Goal: Task Accomplishment & Management: Complete application form

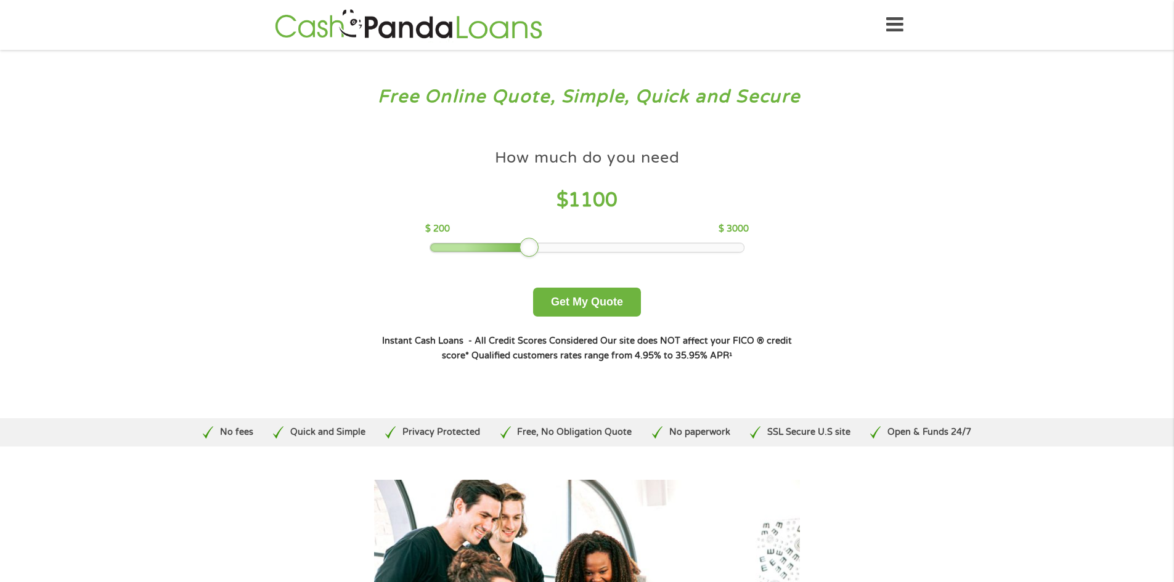
drag, startPoint x: 511, startPoint y: 246, endPoint x: 525, endPoint y: 246, distance: 14.2
click at [522, 246] on div at bounding box center [529, 248] width 20 height 20
drag, startPoint x: 531, startPoint y: 247, endPoint x: 540, endPoint y: 247, distance: 9.2
click at [539, 247] on div at bounding box center [529, 248] width 20 height 20
click at [547, 247] on div at bounding box center [540, 248] width 20 height 20
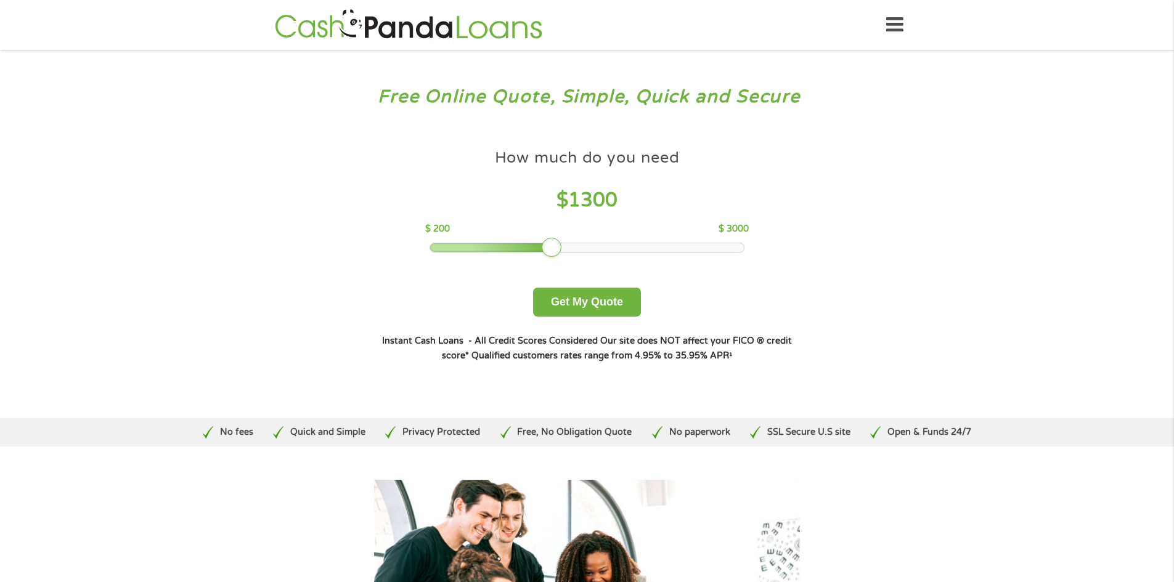
drag, startPoint x: 532, startPoint y: 247, endPoint x: 545, endPoint y: 247, distance: 12.9
click at [545, 247] on div at bounding box center [552, 248] width 20 height 20
click at [556, 247] on div at bounding box center [552, 248] width 20 height 20
drag, startPoint x: 549, startPoint y: 245, endPoint x: 566, endPoint y: 245, distance: 16.6
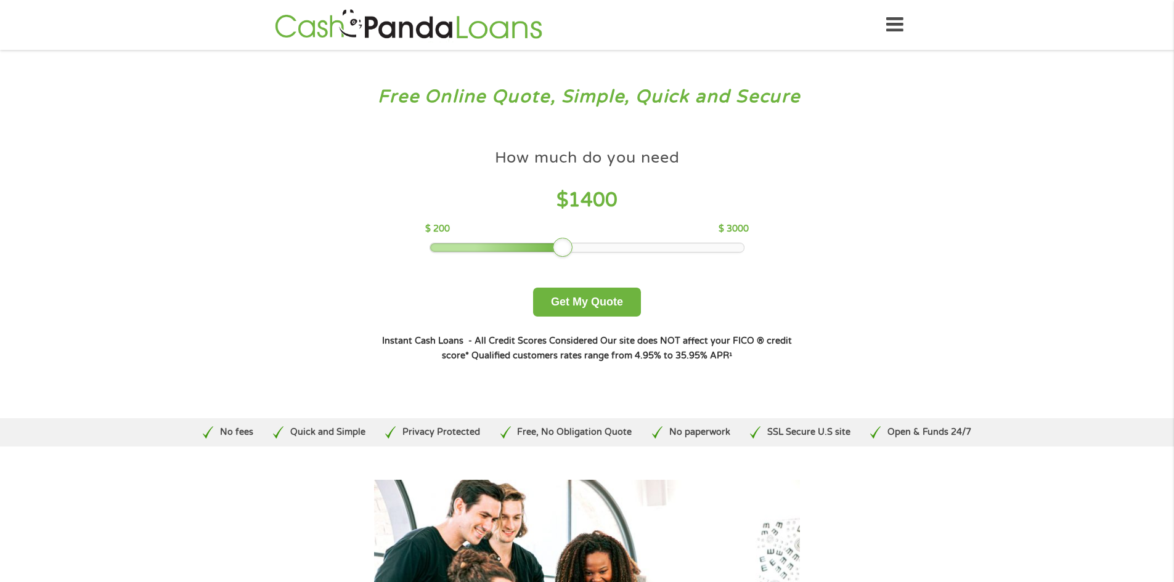
click at [566, 245] on div at bounding box center [563, 248] width 20 height 20
drag, startPoint x: 564, startPoint y: 245, endPoint x: 575, endPoint y: 245, distance: 11.1
click at [575, 245] on div at bounding box center [574, 248] width 20 height 20
click at [587, 299] on button "Get My Quote" at bounding box center [587, 302] width 108 height 29
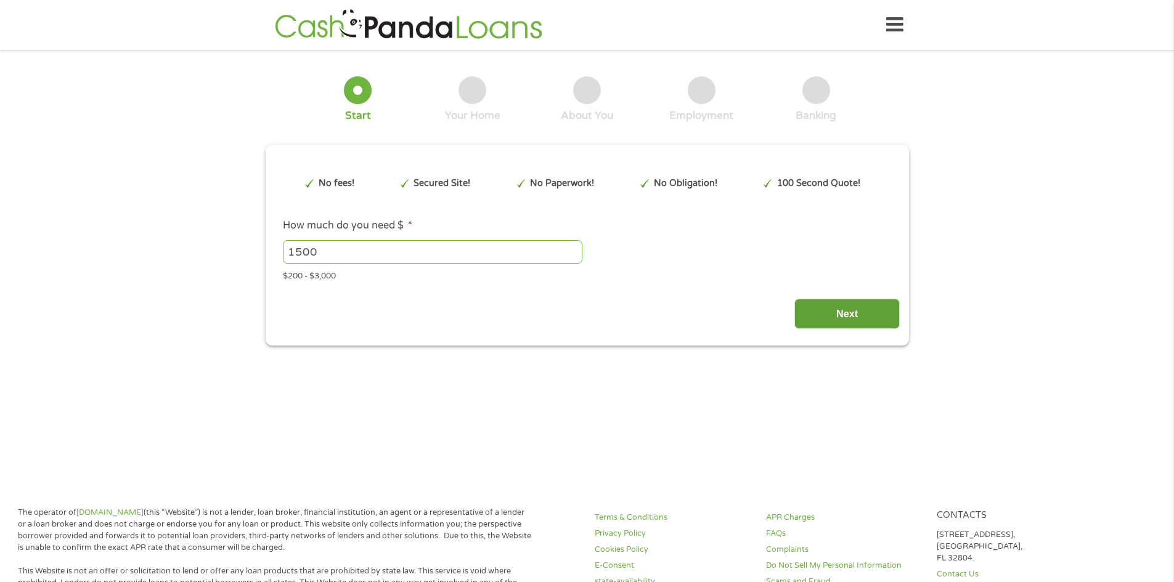
type input "EAIaIQobChMI4fOp4pKDjwMVqEdHAR2KvR7YEAAYAyAAEgJaqPD_BwE"
click at [845, 306] on input "Next" at bounding box center [846, 314] width 105 height 30
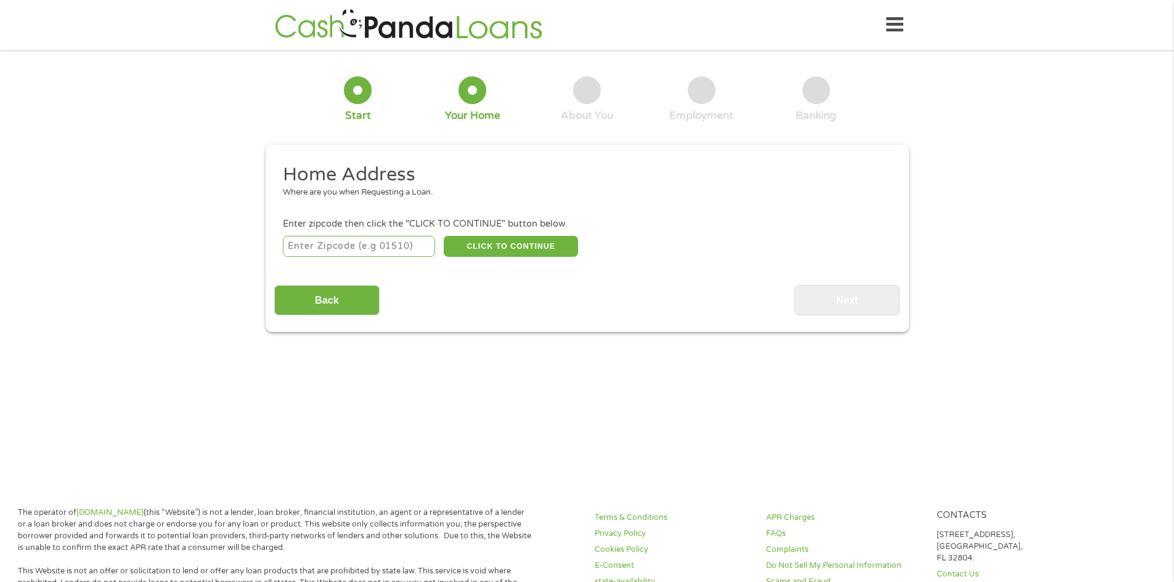
scroll to position [5, 5]
type input "1"
click at [424, 241] on input "1" at bounding box center [359, 246] width 152 height 21
type input "95932"
click at [530, 241] on button "CLICK TO CONTINUE" at bounding box center [511, 246] width 134 height 21
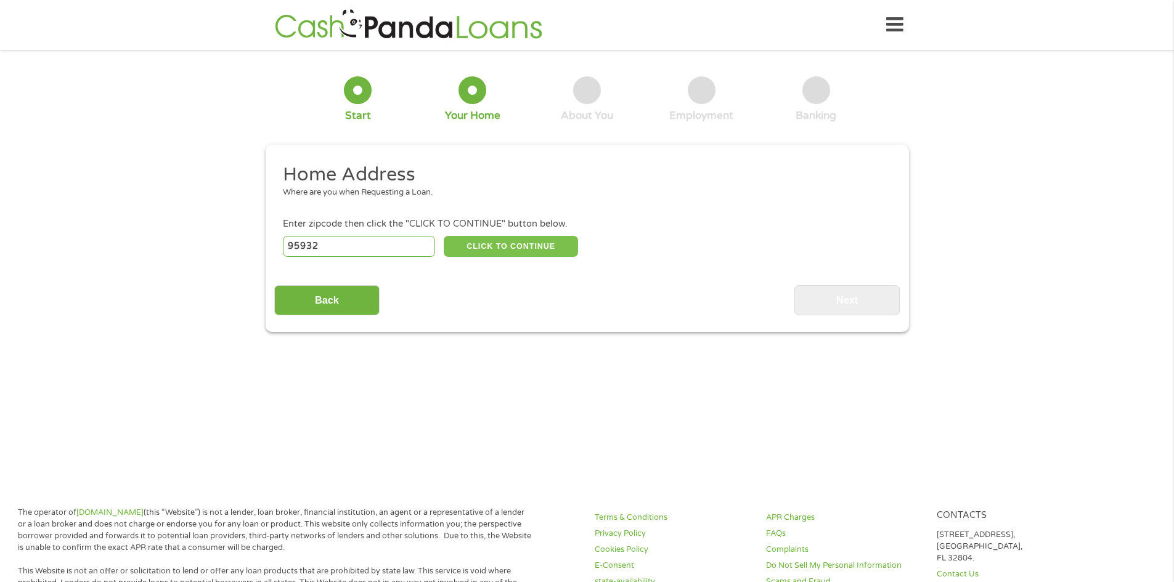
type input "95932"
type input "Colusa"
select select "[US_STATE]"
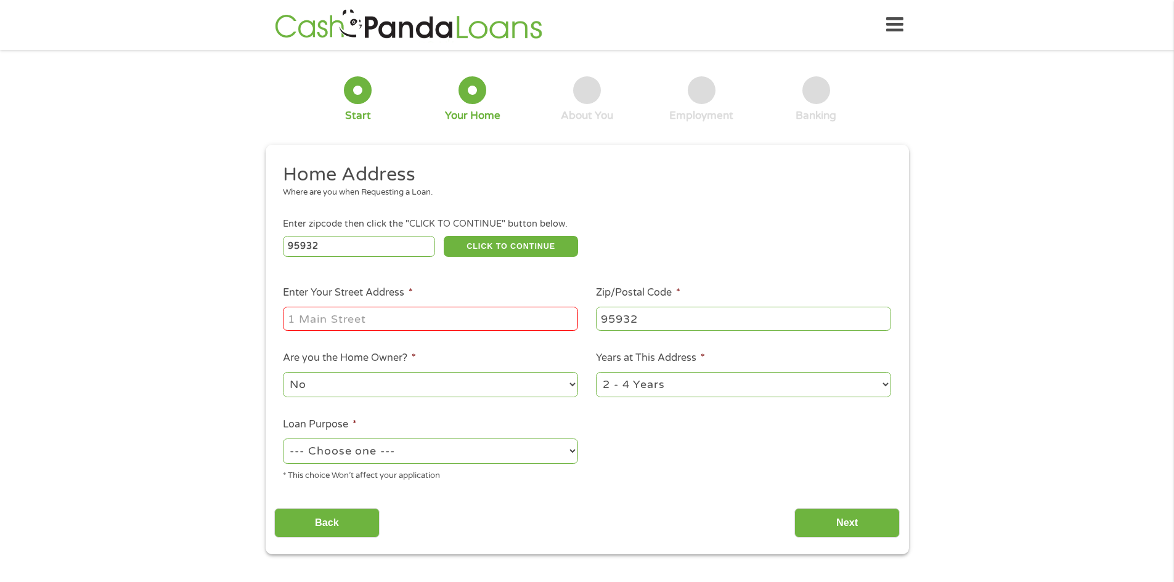
click at [344, 320] on input "Enter Your Street Address *" at bounding box center [430, 318] width 295 height 23
type input "3707 [US_STATE] 45"
click at [572, 380] on select "No Yes" at bounding box center [430, 384] width 295 height 25
select select "yes"
click at [283, 372] on select "No Yes" at bounding box center [430, 384] width 295 height 25
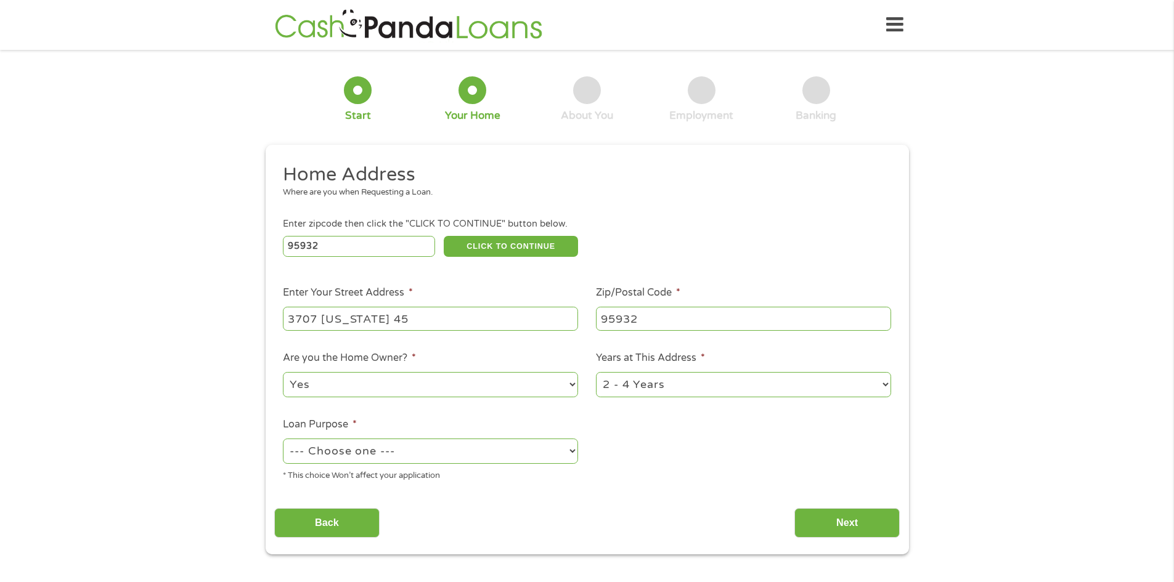
click at [887, 382] on select "1 Year or less 1 - 2 Years 2 - 4 Years Over 4 Years" at bounding box center [743, 384] width 295 height 25
select select "60months"
click at [596, 372] on select "1 Year or less 1 - 2 Years 2 - 4 Years Over 4 Years" at bounding box center [743, 384] width 295 height 25
click at [571, 448] on select "--- Choose one --- Pay Bills Debt Consolidation Home Improvement Major Purchase…" at bounding box center [430, 451] width 295 height 25
select select "paybills"
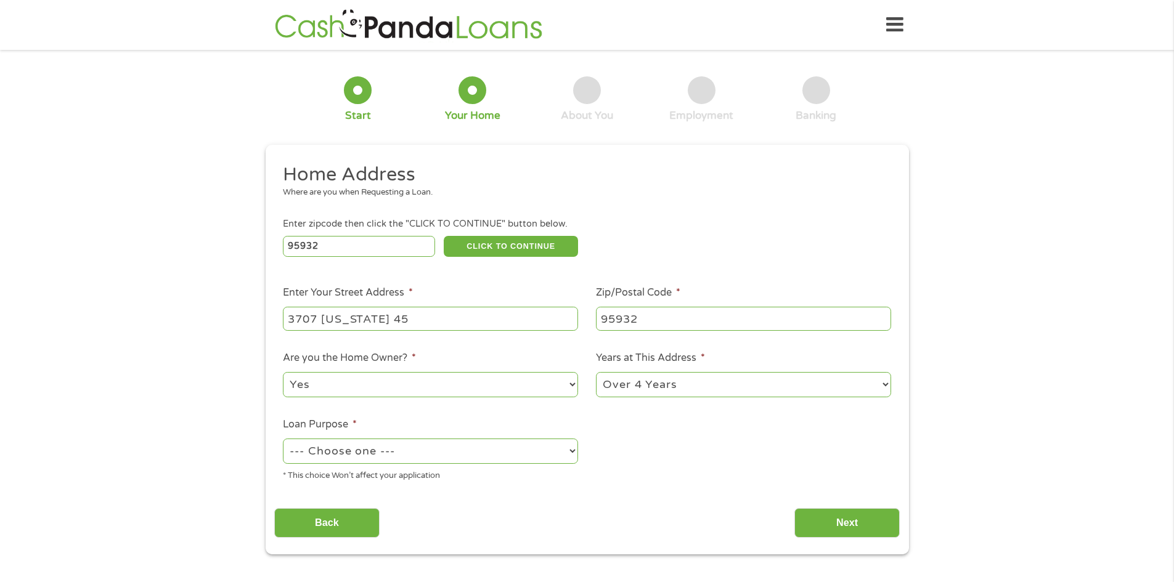
click at [283, 439] on select "--- Choose one --- Pay Bills Debt Consolidation Home Improvement Major Purchase…" at bounding box center [430, 451] width 295 height 25
click at [850, 518] on input "Next" at bounding box center [846, 523] width 105 height 30
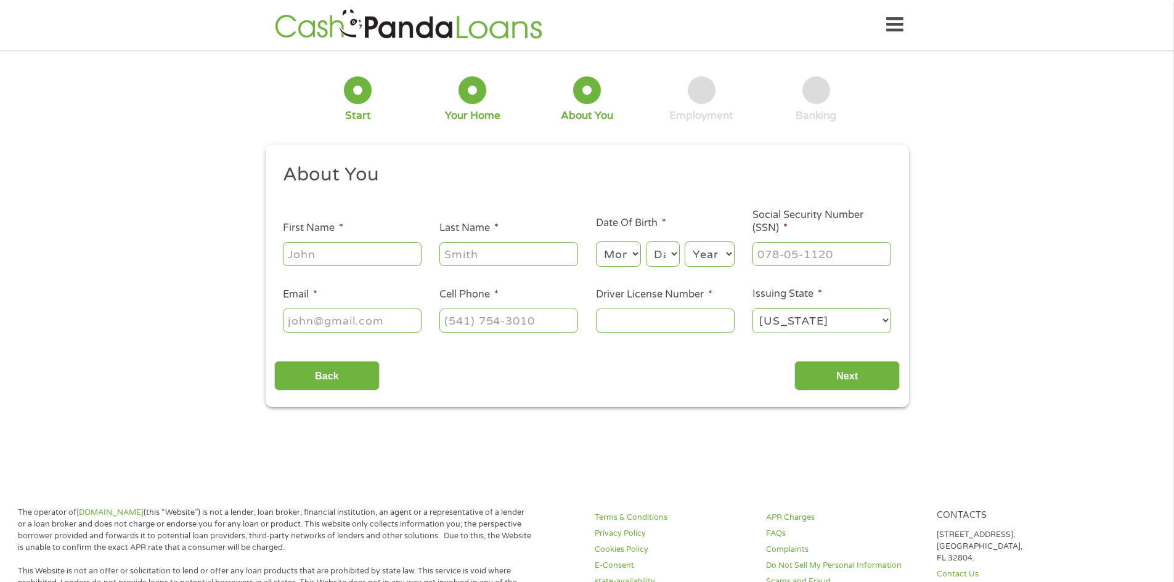
click at [334, 248] on input "First Name *" at bounding box center [352, 253] width 139 height 23
type input "[PERSON_NAME]"
type input "[EMAIL_ADDRESS][DOMAIN_NAME]"
type input "[PHONE_NUMBER]"
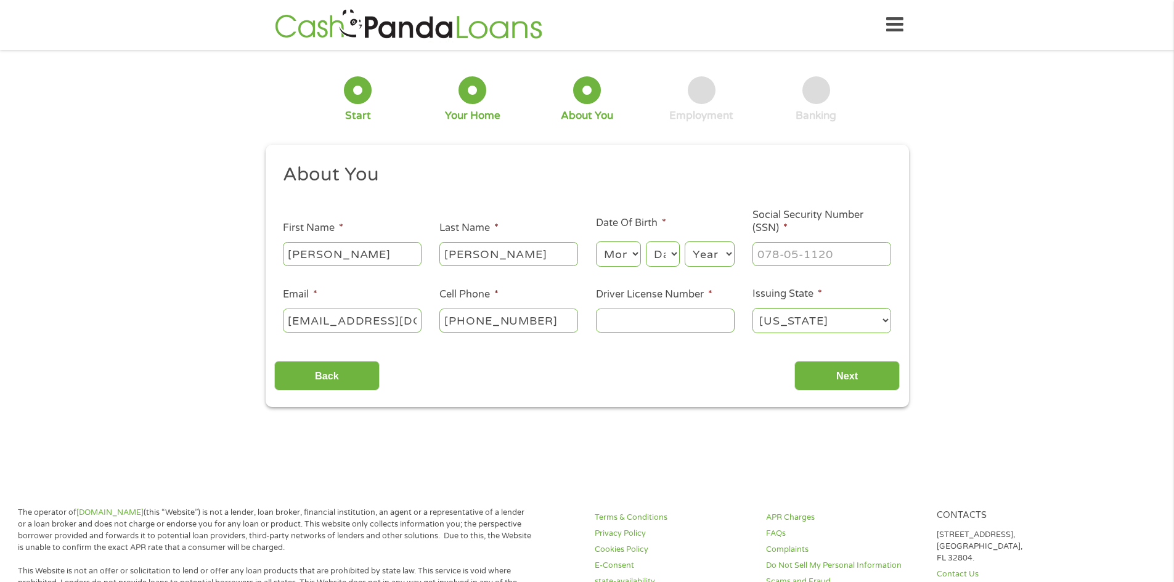
click at [632, 246] on select "Month 1 2 3 4 5 6 7 8 9 10 11 12" at bounding box center [618, 254] width 45 height 25
select select "12"
click at [596, 242] on select "Month 1 2 3 4 5 6 7 8 9 10 11 12" at bounding box center [618, 254] width 45 height 25
click at [670, 250] on select "Day 1 2 3 4 5 6 7 8 9 10 11 12 13 14 15 16 17 18 19 20 21 22 23 24 25 26 27 28 …" at bounding box center [662, 254] width 33 height 25
select select "22"
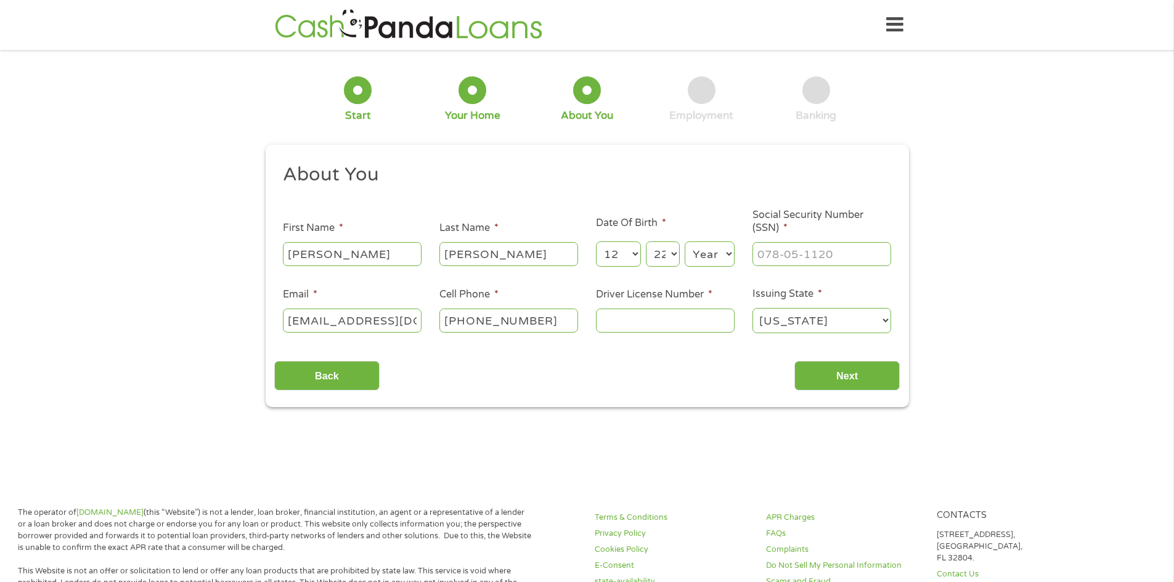
click at [646, 242] on select "Day 1 2 3 4 5 6 7 8 9 10 11 12 13 14 15 16 17 18 19 20 21 22 23 24 25 26 27 28 …" at bounding box center [662, 254] width 33 height 25
click at [724, 250] on select "Year [DATE] 2006 2005 2004 2003 2002 2001 2000 1999 1998 1997 1996 1995 1994 19…" at bounding box center [710, 254] width 50 height 25
select select "1942"
click at [685, 242] on select "Year [DATE] 2006 2005 2004 2003 2002 2001 2000 1999 1998 1997 1996 1995 1994 19…" at bounding box center [710, 254] width 50 height 25
click at [792, 249] on input "___-__-____" at bounding box center [821, 253] width 139 height 23
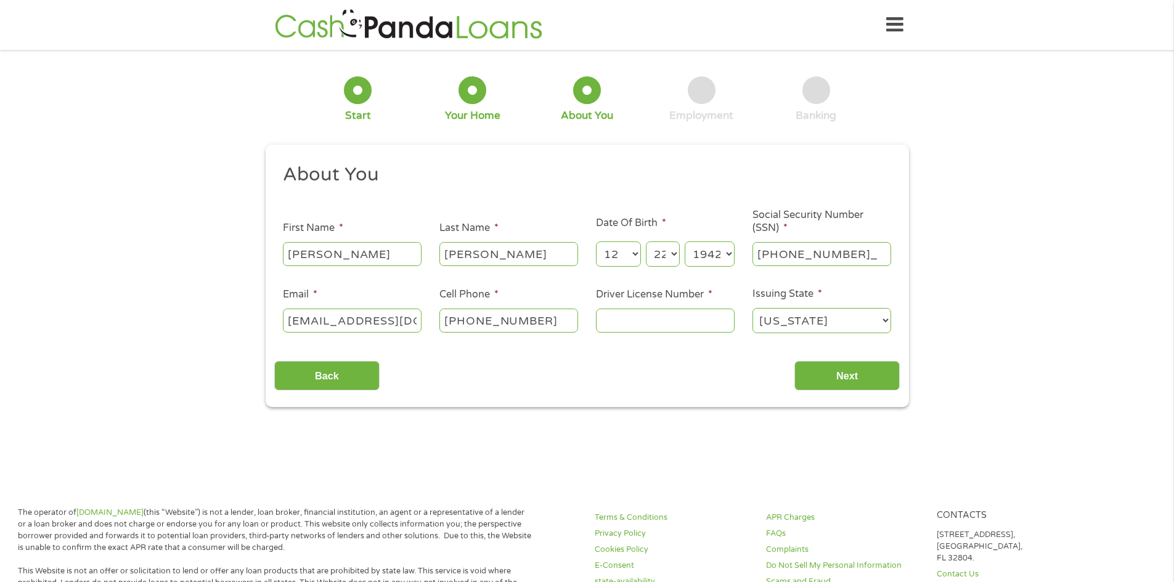
type input "568-58-3000"
click at [624, 320] on input "Driver License Number *" at bounding box center [665, 320] width 139 height 23
click at [648, 320] on input "Driver License Number *" at bounding box center [665, 320] width 139 height 23
type input "J0387007"
click at [852, 367] on input "Next" at bounding box center [846, 376] width 105 height 30
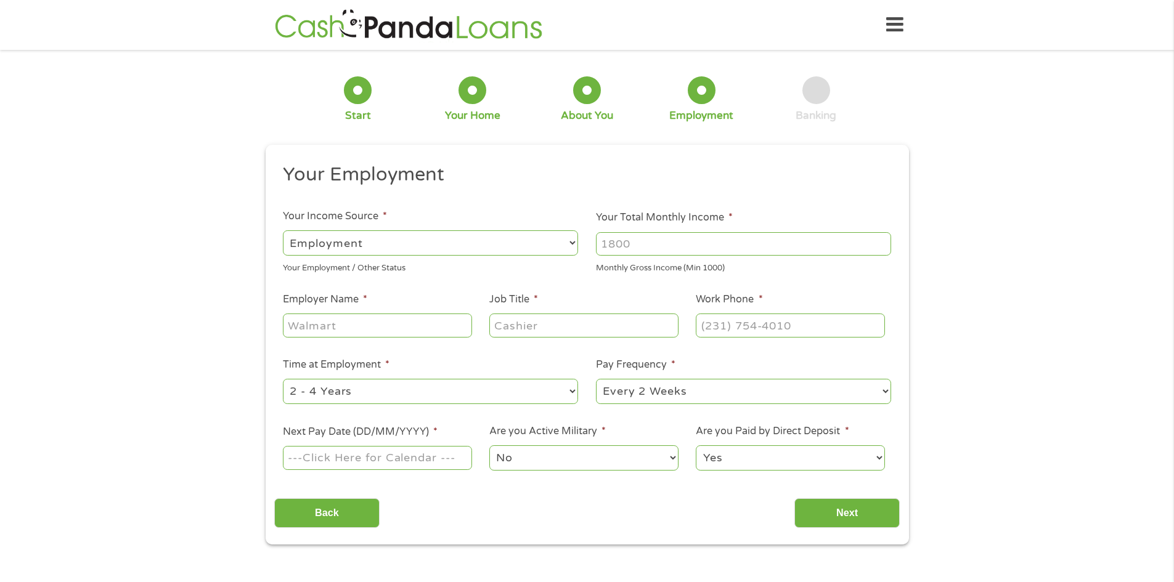
click at [572, 242] on select "--- Choose one --- Employment [DEMOGRAPHIC_DATA] Benefits" at bounding box center [430, 242] width 295 height 25
select select "benefits"
click at [283, 230] on select "--- Choose one --- Employment [DEMOGRAPHIC_DATA] Benefits" at bounding box center [430, 242] width 295 height 25
type input "Other"
type input "[PHONE_NUMBER]"
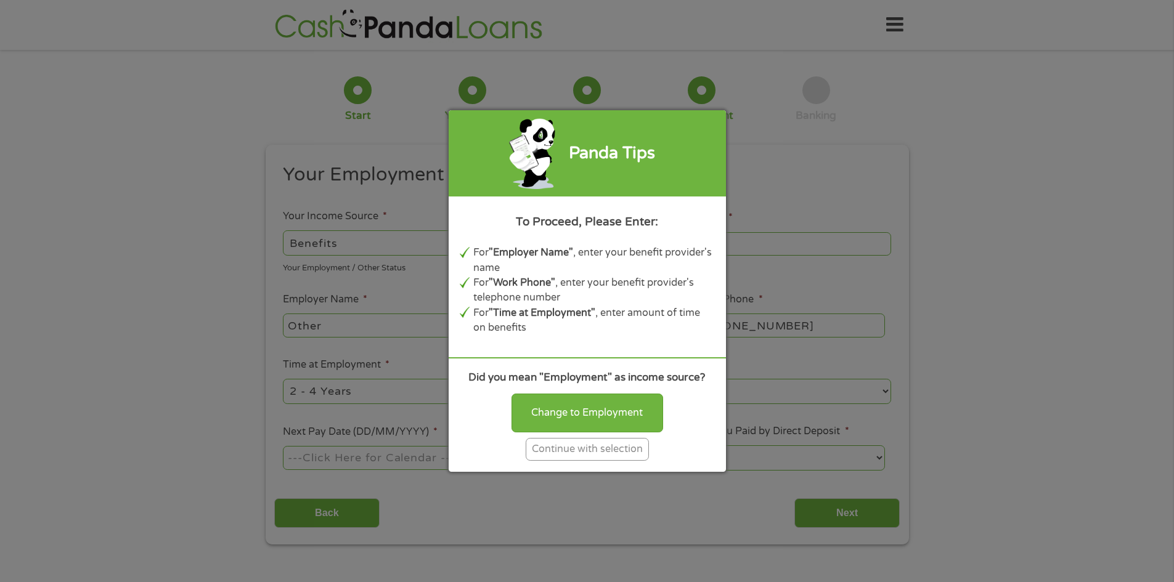
click at [589, 448] on div "Continue with selection" at bounding box center [587, 449] width 123 height 23
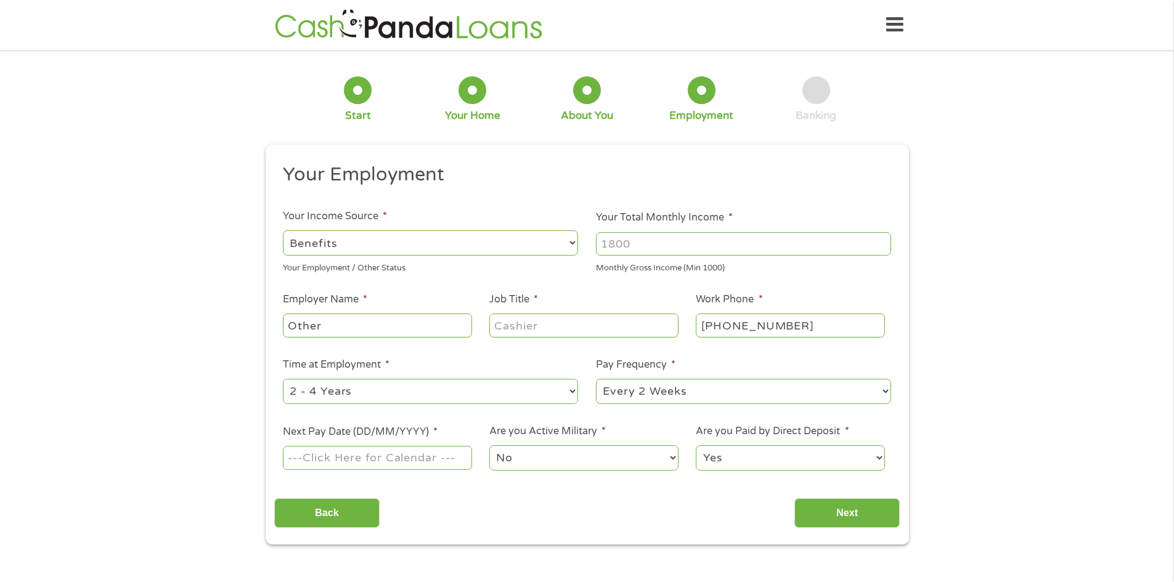
click at [636, 242] on input "Your Total Monthly Income *" at bounding box center [743, 243] width 295 height 23
type input "2500"
click at [309, 321] on input "Other" at bounding box center [377, 325] width 189 height 23
click at [327, 323] on input "Other" at bounding box center [377, 325] width 189 height 23
type input "O"
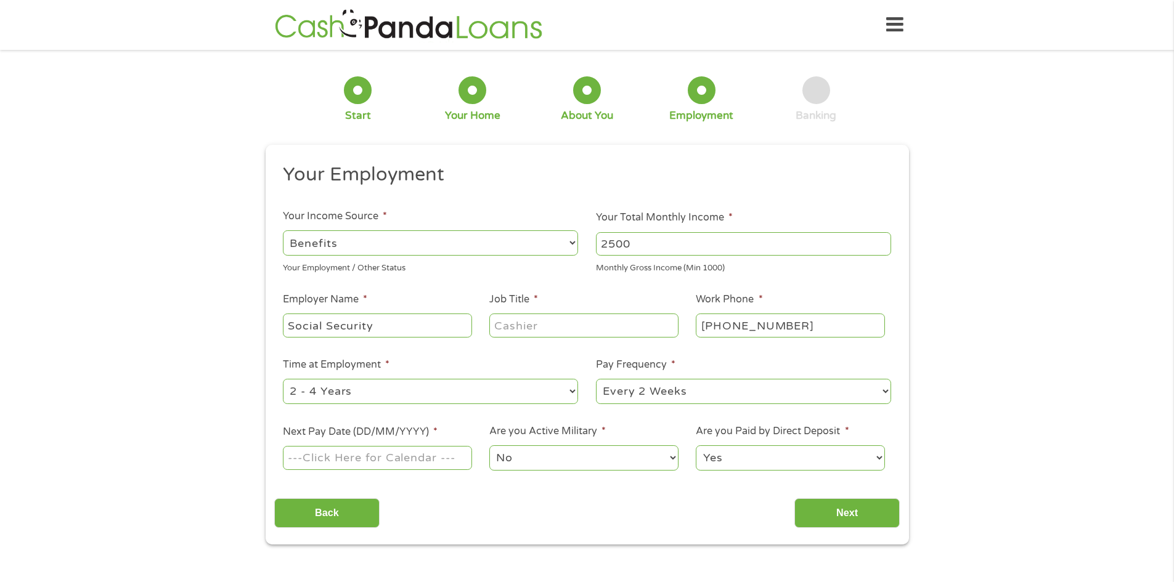
type input "Social Security"
click at [541, 327] on input "Job Title *" at bounding box center [583, 325] width 189 height 23
click at [543, 325] on input "Job Title *" at bounding box center [583, 325] width 189 height 23
click at [537, 321] on input "Job Title *" at bounding box center [583, 325] width 189 height 23
type input "Retired"
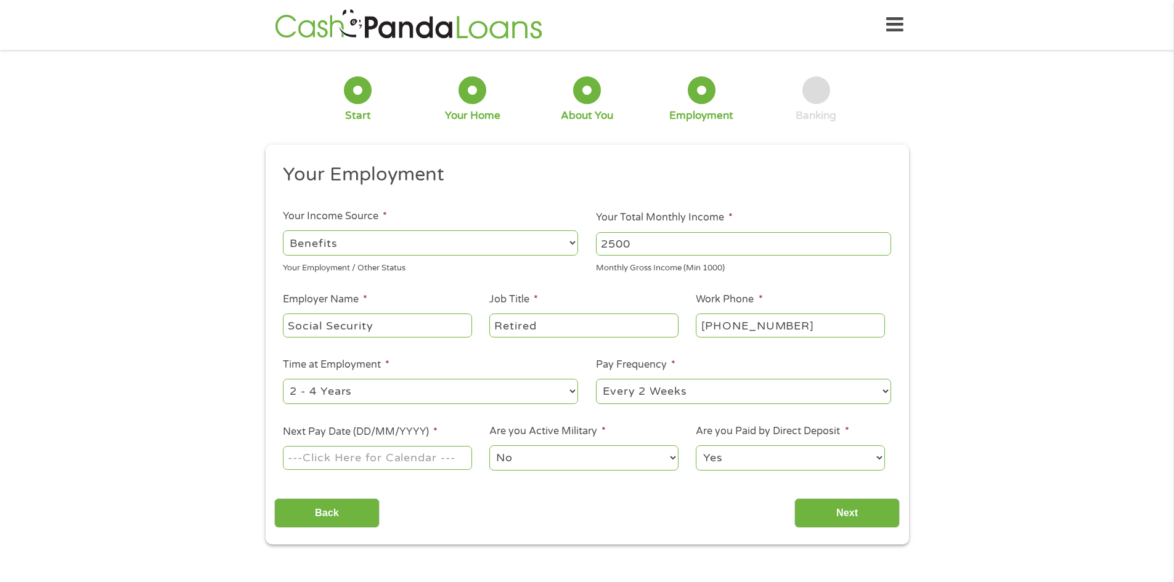
click at [800, 323] on input "[PHONE_NUMBER]" at bounding box center [790, 325] width 189 height 23
click at [795, 323] on input "[PHONE_NUMBER]" at bounding box center [790, 325] width 189 height 23
click at [796, 322] on input "[PHONE_NUMBER]" at bounding box center [790, 325] width 189 height 23
type input "[PHONE_NUMBER]"
click at [574, 388] on select "--- Choose one --- 1 Year or less 1 - 2 Years 2 - 4 Years Over 4 Years" at bounding box center [430, 391] width 295 height 25
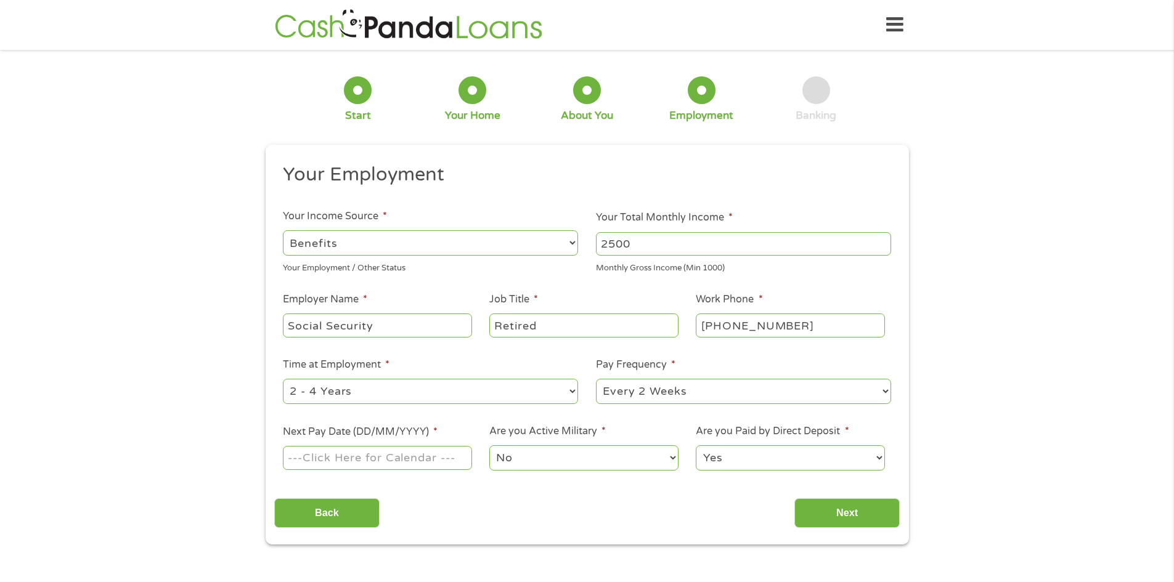
select select "60months"
click at [283, 379] on select "--- Choose one --- 1 Year or less 1 - 2 Years 2 - 4 Years Over 4 Years" at bounding box center [430, 391] width 295 height 25
click at [884, 390] on select "--- Choose one --- Every 2 Weeks Every Week Monthly Semi-Monthly" at bounding box center [743, 391] width 295 height 25
select select "monthly"
click at [596, 379] on select "--- Choose one --- Every 2 Weeks Every Week Monthly Semi-Monthly" at bounding box center [743, 391] width 295 height 25
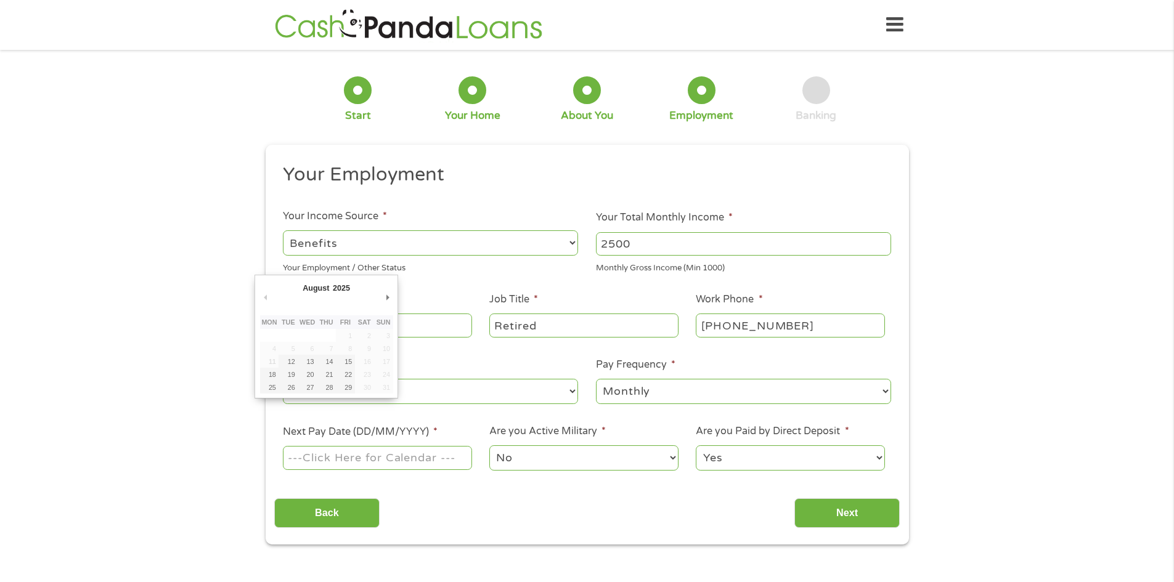
click at [339, 454] on input "Next Pay Date (DD/MM/YYYY) *" at bounding box center [377, 457] width 189 height 23
type input "[DATE]"
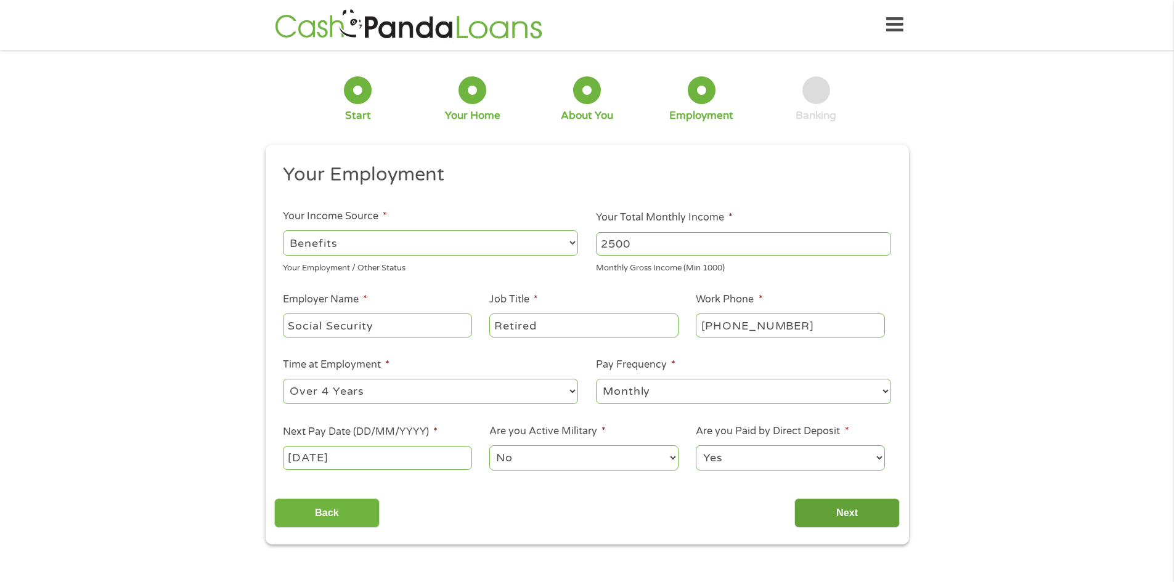
click at [839, 502] on input "Next" at bounding box center [846, 513] width 105 height 30
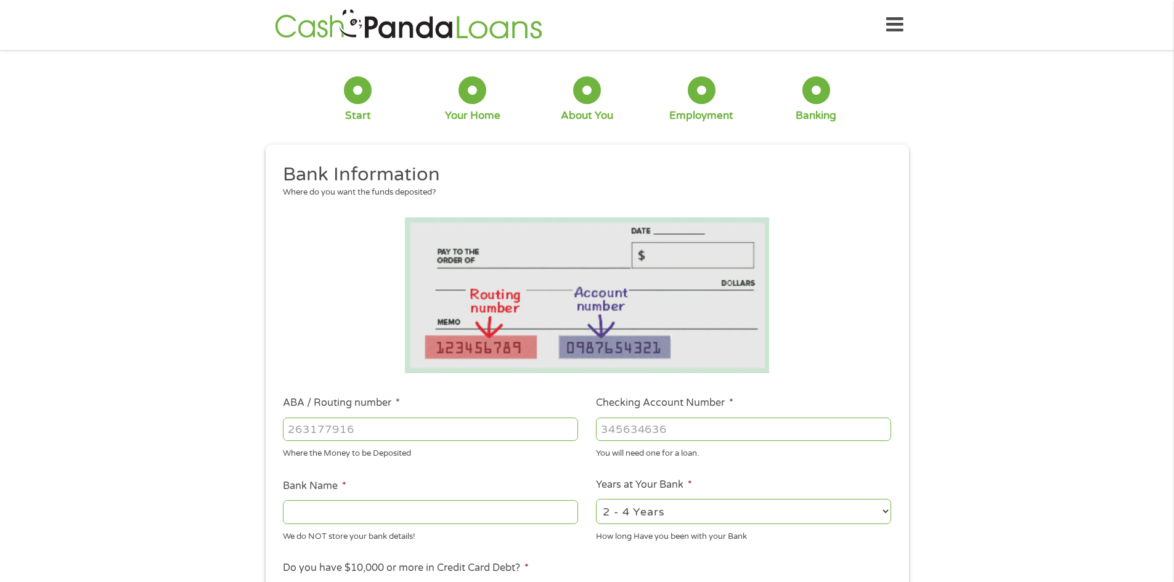
click at [286, 429] on input "ABA / Routing number *" at bounding box center [430, 429] width 295 height 23
type input "121135045"
type input "TRI COUNTIES BANK"
type input "121135045"
click at [609, 428] on input "Checking Account Number *" at bounding box center [743, 429] width 295 height 23
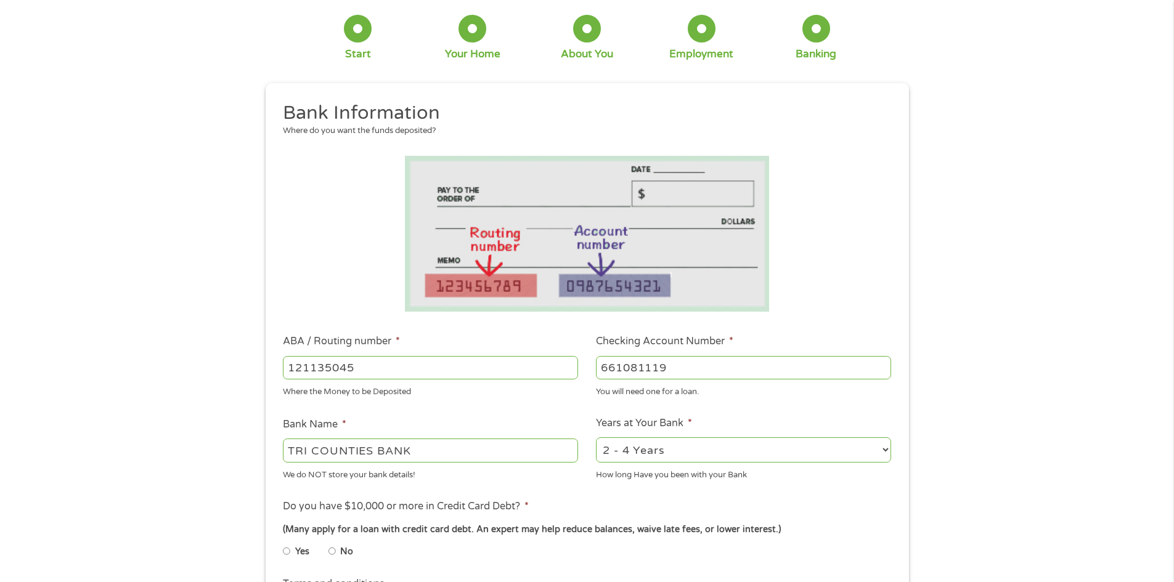
scroll to position [123, 0]
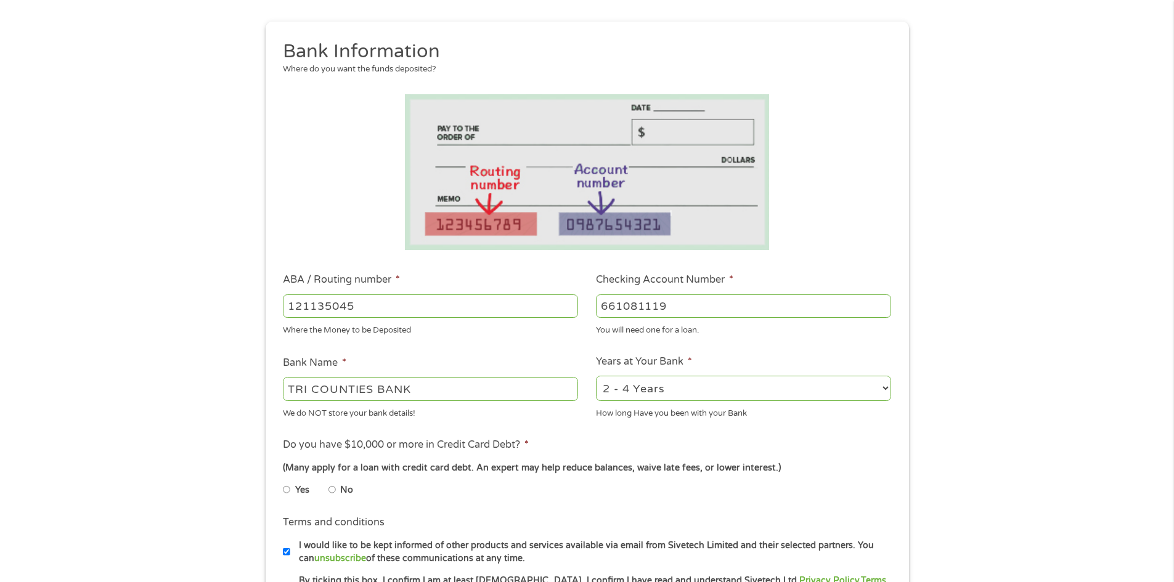
type input "661081119"
click at [332, 488] on input "No" at bounding box center [331, 490] width 7 height 20
radio input "true"
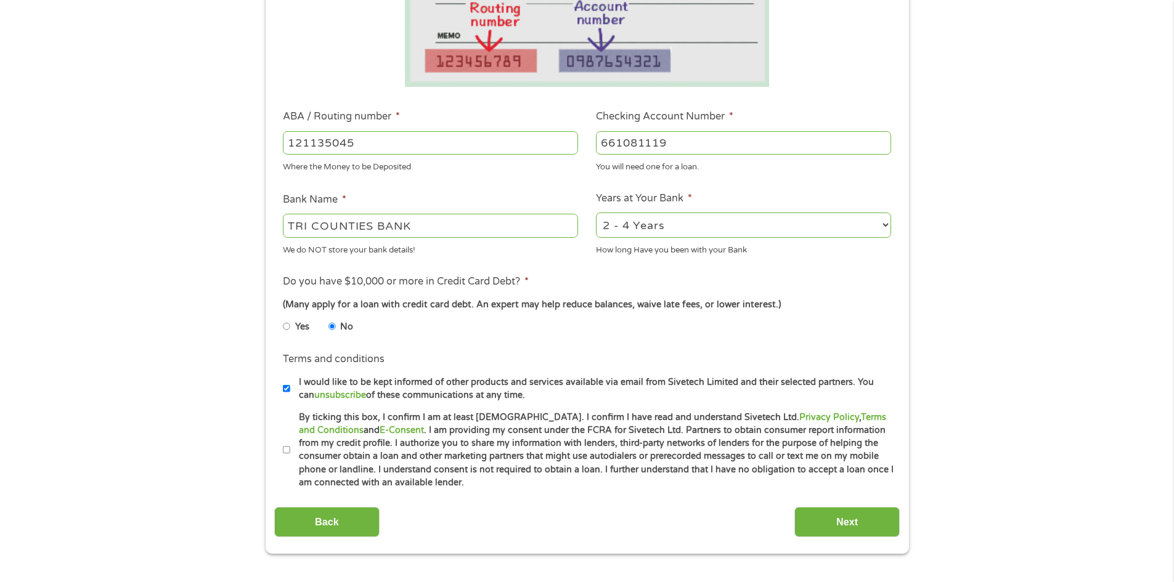
scroll to position [308, 0]
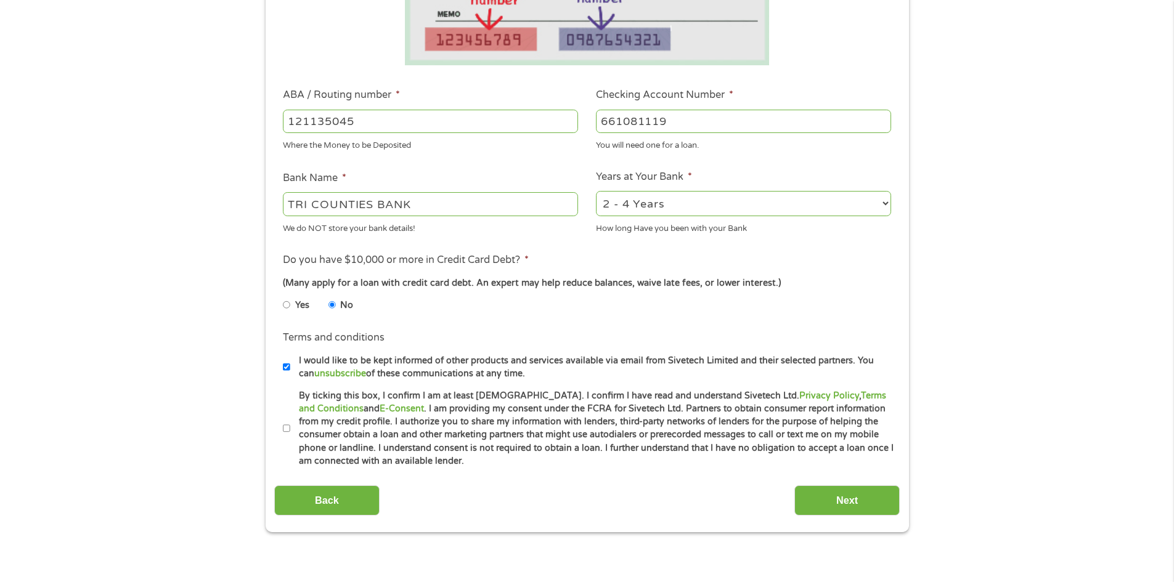
click at [286, 427] on input "By ticking this box, I confirm I am at least [DEMOGRAPHIC_DATA]. I confirm I ha…" at bounding box center [286, 429] width 7 height 20
checkbox input "true"
click at [845, 494] on input "Next" at bounding box center [846, 501] width 105 height 30
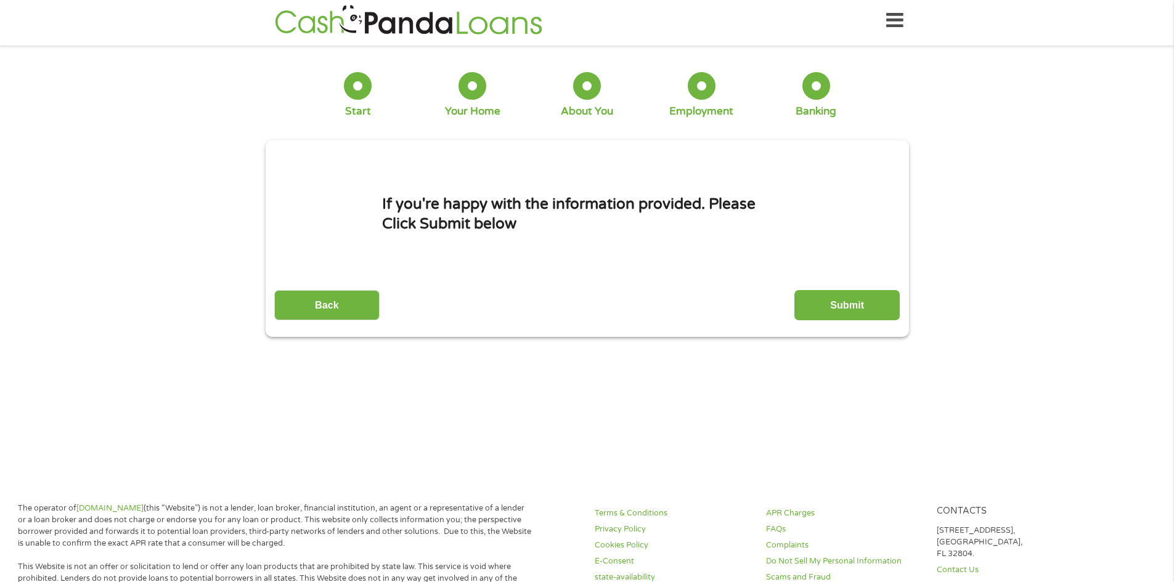
scroll to position [0, 0]
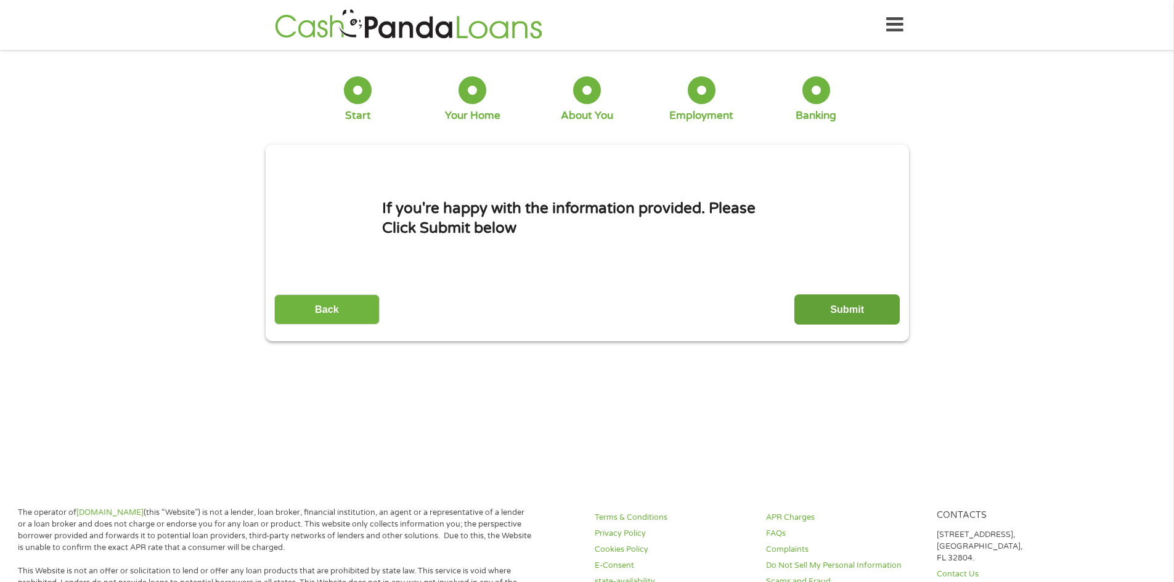
click at [847, 301] on input "Submit" at bounding box center [846, 310] width 105 height 30
